Goal: Download file/media

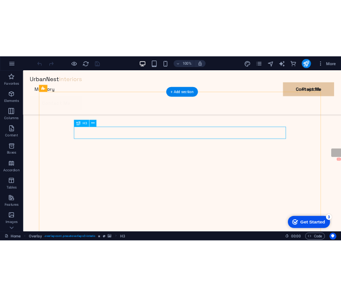
scroll to position [432, 0]
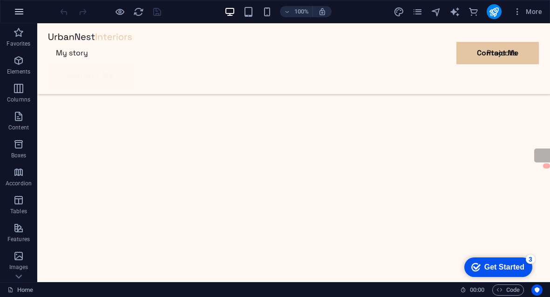
click at [20, 7] on icon "button" at bounding box center [19, 11] width 11 height 11
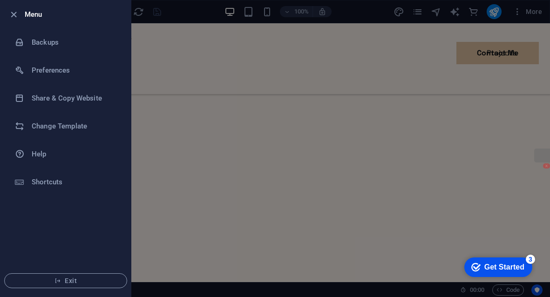
click at [20, 7] on li "Menu" at bounding box center [65, 14] width 130 height 28
click at [490, 24] on div at bounding box center [275, 148] width 550 height 297
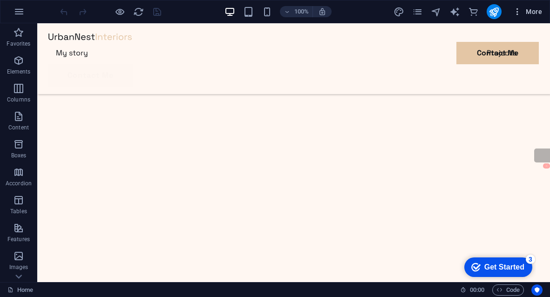
click at [519, 14] on icon "button" at bounding box center [517, 11] width 9 height 9
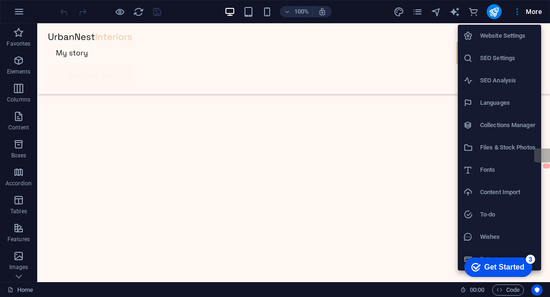
click at [516, 150] on h6 "Files & Stock Photos" at bounding box center [507, 147] width 55 height 11
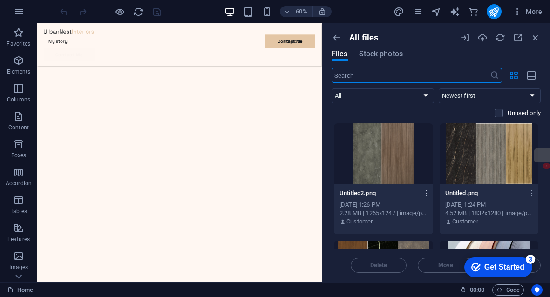
click at [425, 190] on icon "button" at bounding box center [427, 193] width 9 height 8
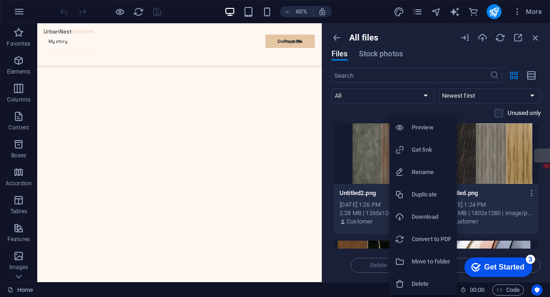
click at [440, 213] on h6 "Download" at bounding box center [432, 217] width 40 height 11
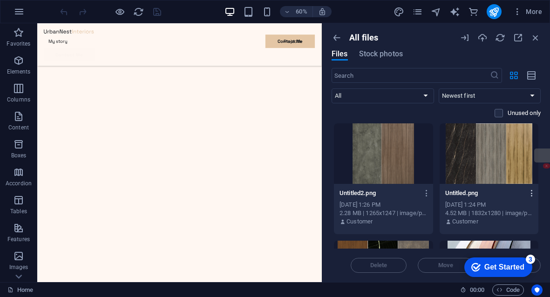
click at [530, 193] on icon "button" at bounding box center [532, 193] width 9 height 8
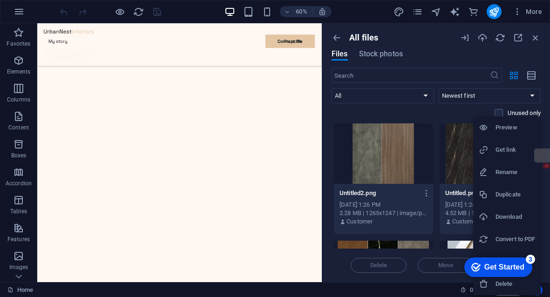
click at [504, 214] on h6 "Download" at bounding box center [516, 217] width 40 height 11
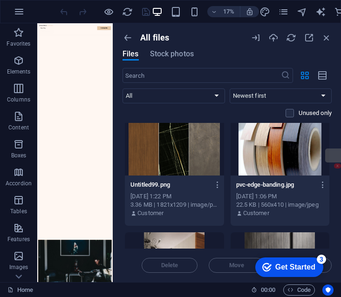
scroll to position [140, 0]
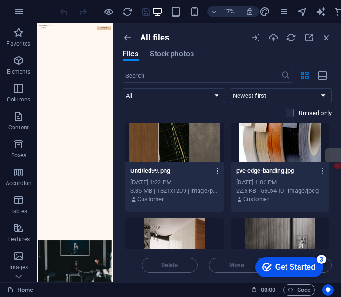
click at [218, 172] on icon "button" at bounding box center [217, 171] width 9 height 8
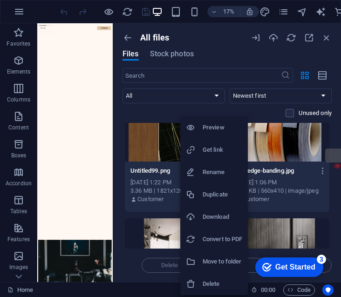
click at [228, 220] on h6 "Download" at bounding box center [223, 217] width 40 height 11
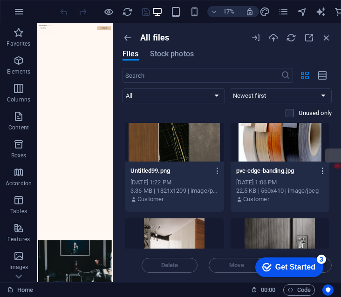
click at [319, 172] on icon "button" at bounding box center [323, 171] width 9 height 8
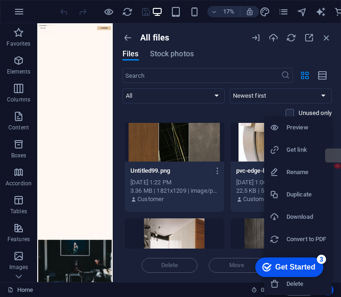
click at [299, 216] on h6 "Download" at bounding box center [307, 217] width 40 height 11
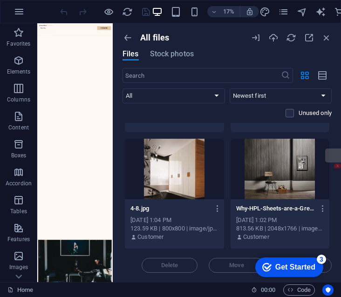
scroll to position [233, 0]
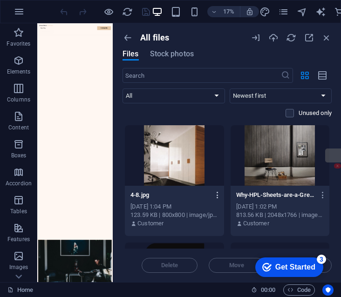
click at [216, 201] on button "button" at bounding box center [216, 195] width 13 height 15
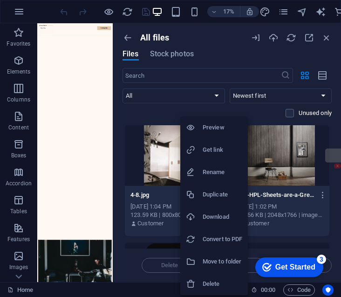
click at [220, 219] on h6 "Download" at bounding box center [223, 217] width 40 height 11
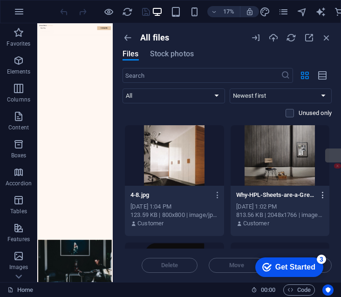
click at [320, 195] on icon "button" at bounding box center [323, 195] width 9 height 8
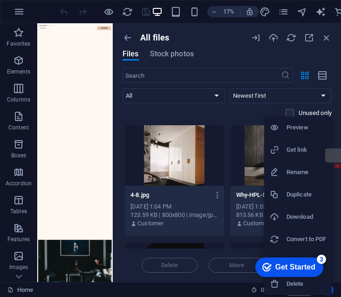
click at [314, 219] on h6 "Download" at bounding box center [307, 217] width 40 height 11
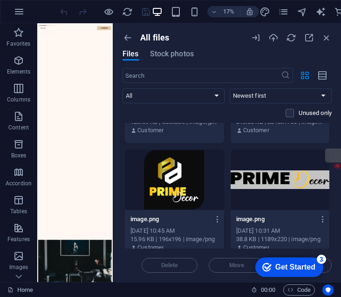
scroll to position [373, 0]
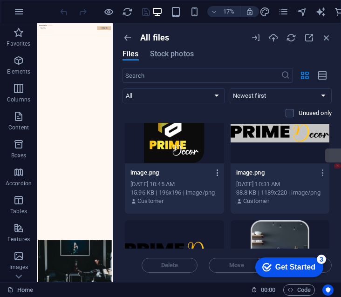
click at [215, 177] on button "button" at bounding box center [216, 172] width 13 height 15
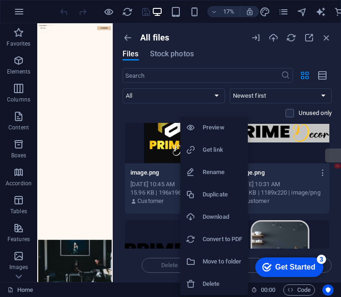
click at [215, 213] on h6 "Download" at bounding box center [223, 217] width 40 height 11
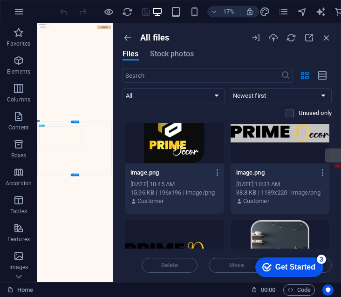
scroll to position [0, 0]
click at [322, 175] on icon "button" at bounding box center [323, 173] width 9 height 8
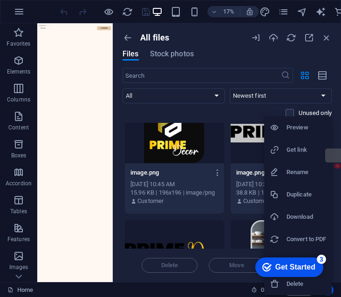
click at [308, 220] on h6 "Download" at bounding box center [307, 217] width 40 height 11
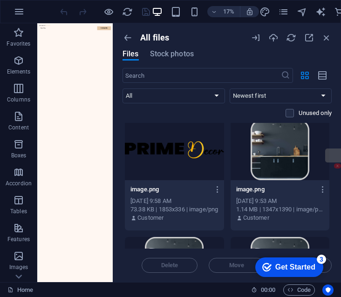
scroll to position [466, 0]
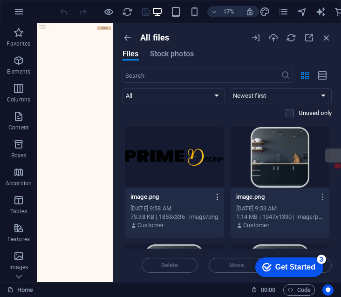
click at [215, 197] on icon "button" at bounding box center [217, 197] width 9 height 8
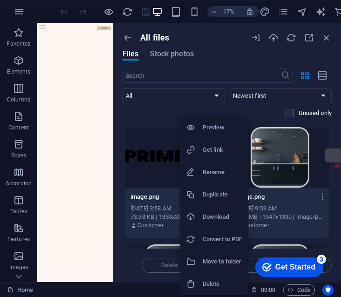
click at [217, 217] on h6 "Download" at bounding box center [223, 217] width 40 height 11
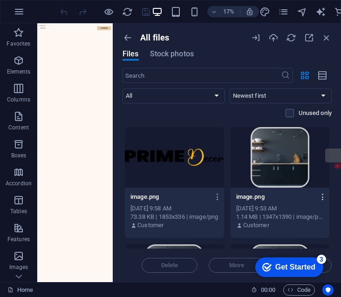
click at [319, 196] on icon "button" at bounding box center [323, 197] width 9 height 8
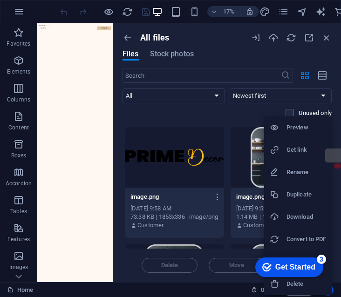
click at [303, 216] on h6 "Download" at bounding box center [307, 217] width 40 height 11
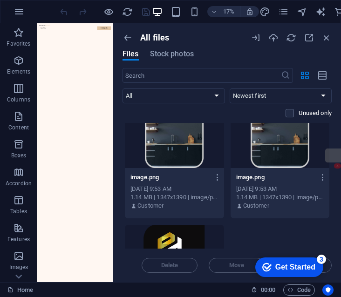
scroll to position [606, 0]
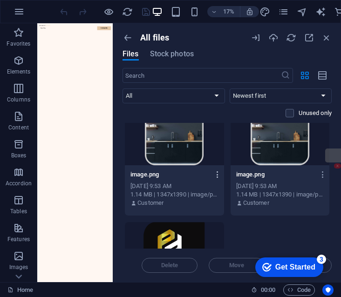
click at [214, 175] on icon "button" at bounding box center [217, 175] width 9 height 8
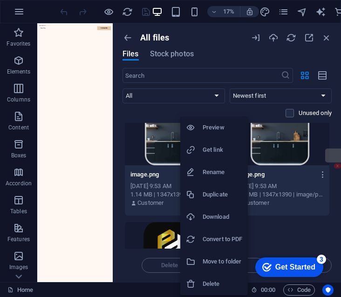
click at [214, 213] on h6 "Download" at bounding box center [223, 217] width 40 height 11
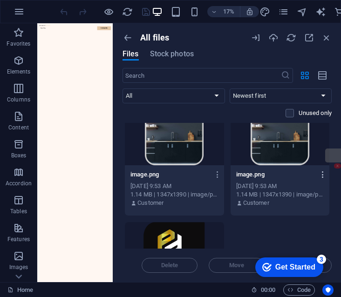
click at [321, 177] on icon "button" at bounding box center [323, 175] width 9 height 8
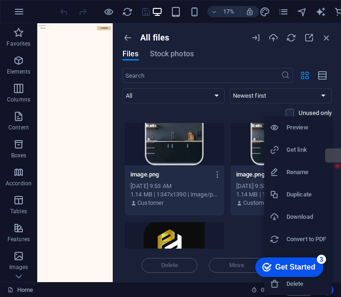
click at [306, 212] on h6 "Download" at bounding box center [307, 217] width 40 height 11
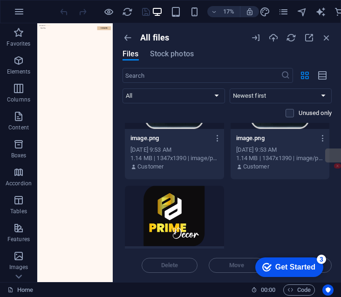
scroll to position [691, 0]
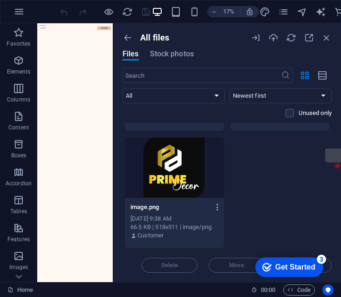
click at [217, 207] on icon "button" at bounding box center [217, 207] width 9 height 8
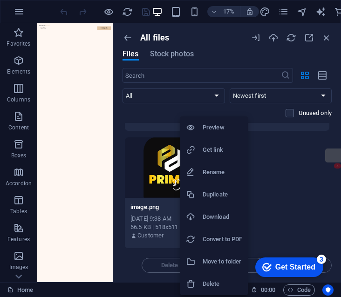
click at [234, 214] on h6 "Download" at bounding box center [223, 217] width 40 height 11
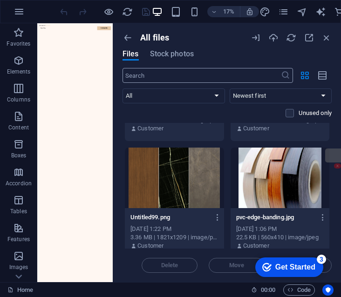
scroll to position [0, 0]
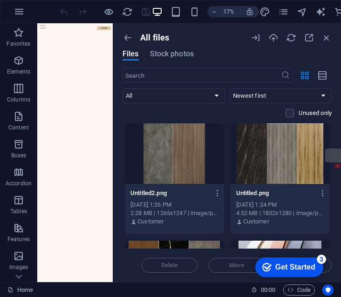
click at [178, 62] on div "All files Files Stock photos" at bounding box center [227, 50] width 209 height 35
click at [179, 59] on span "Stock photos" at bounding box center [172, 53] width 44 height 11
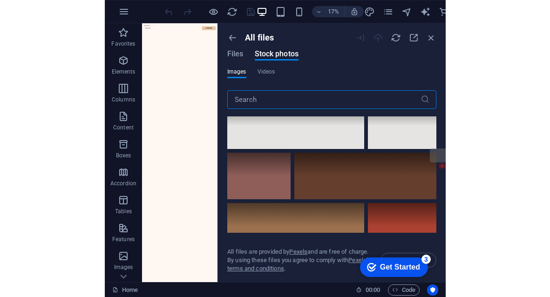
scroll to position [1631, 0]
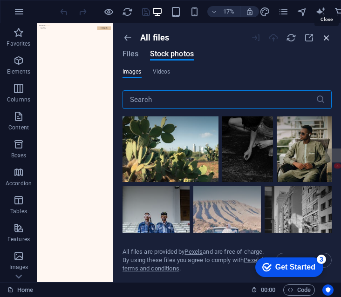
click at [324, 39] on icon "button" at bounding box center [327, 38] width 10 height 10
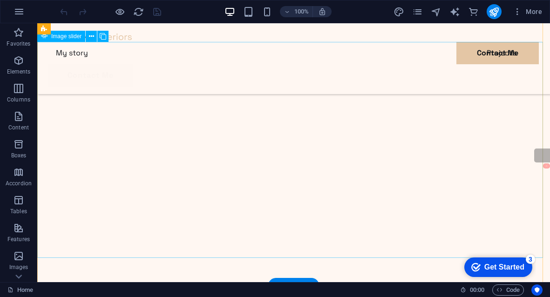
scroll to position [93, 0]
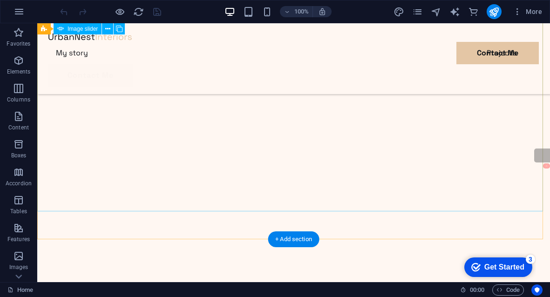
drag, startPoint x: 96, startPoint y: 133, endPoint x: 63, endPoint y: 126, distance: 33.7
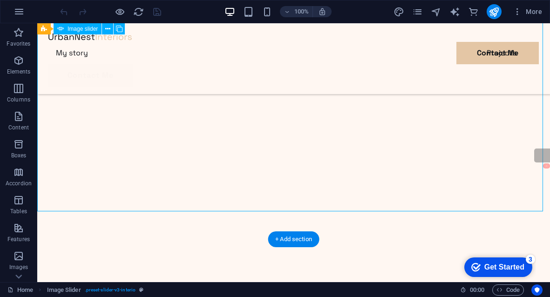
drag, startPoint x: 59, startPoint y: 124, endPoint x: 176, endPoint y: 135, distance: 117.0
drag, startPoint x: 178, startPoint y: 135, endPoint x: 234, endPoint y: 137, distance: 56.9
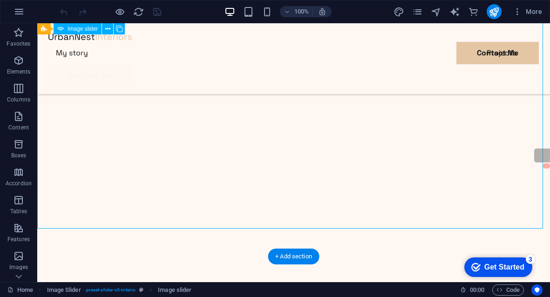
scroll to position [47, 0]
